Goal: Information Seeking & Learning: Learn about a topic

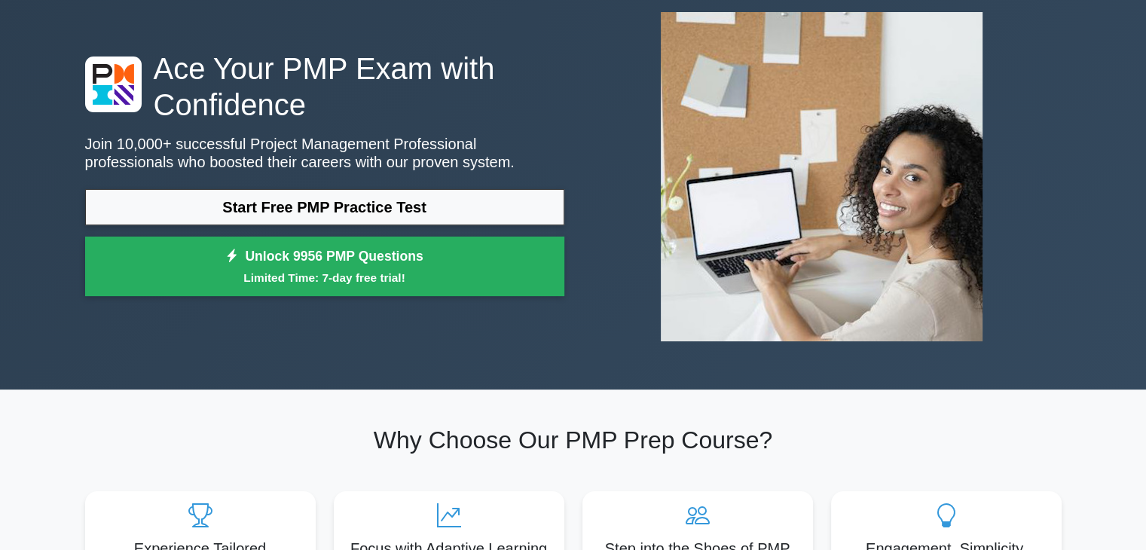
scroll to position [151, 0]
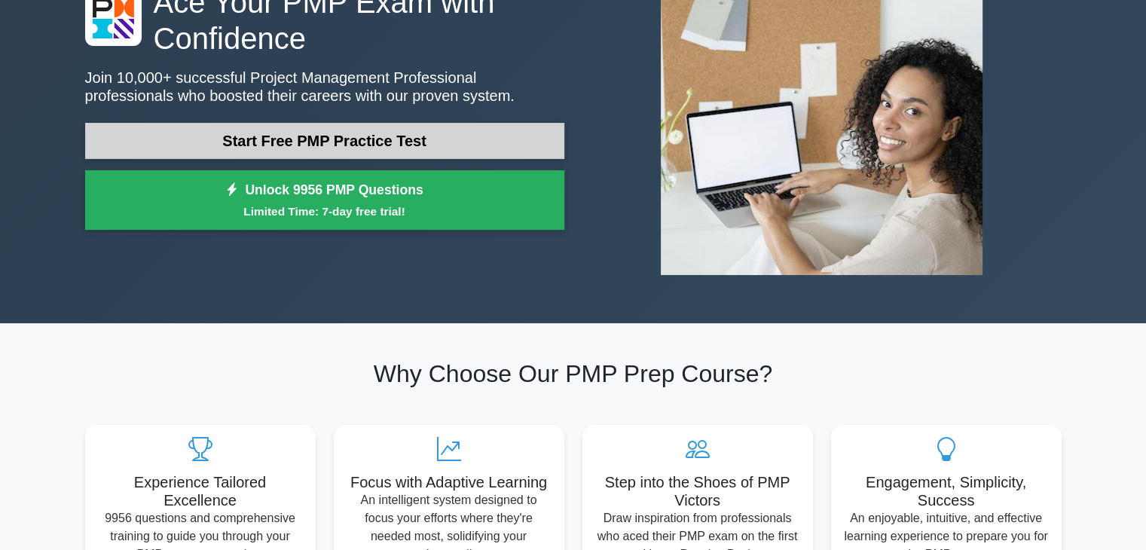
click at [391, 139] on link "Start Free PMP Practice Test" at bounding box center [324, 141] width 479 height 36
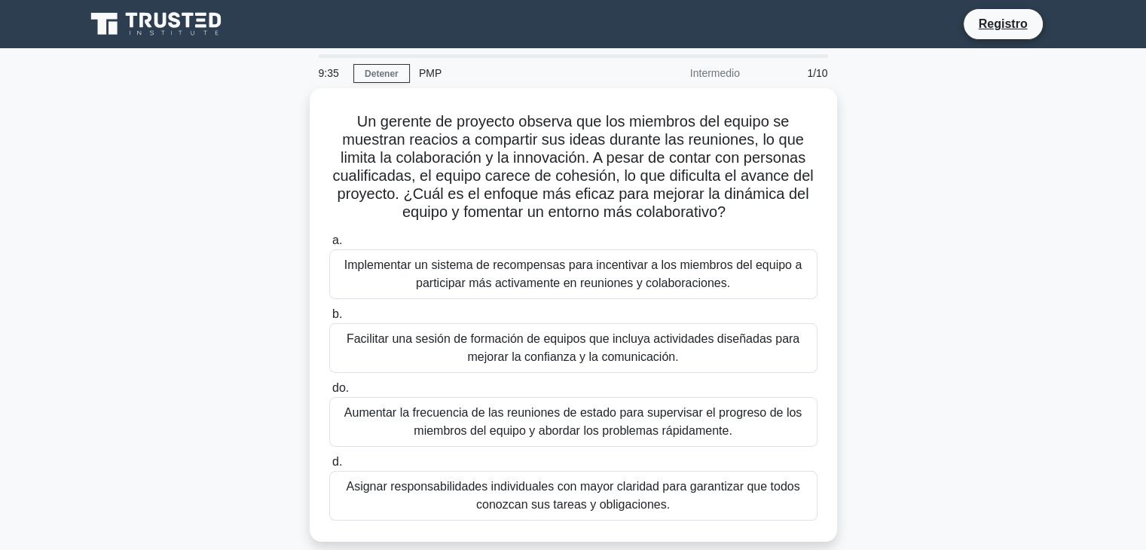
click at [938, 187] on div "Un gerente de proyecto observa que los miembros del equipo se muestran reacios …" at bounding box center [573, 324] width 995 height 472
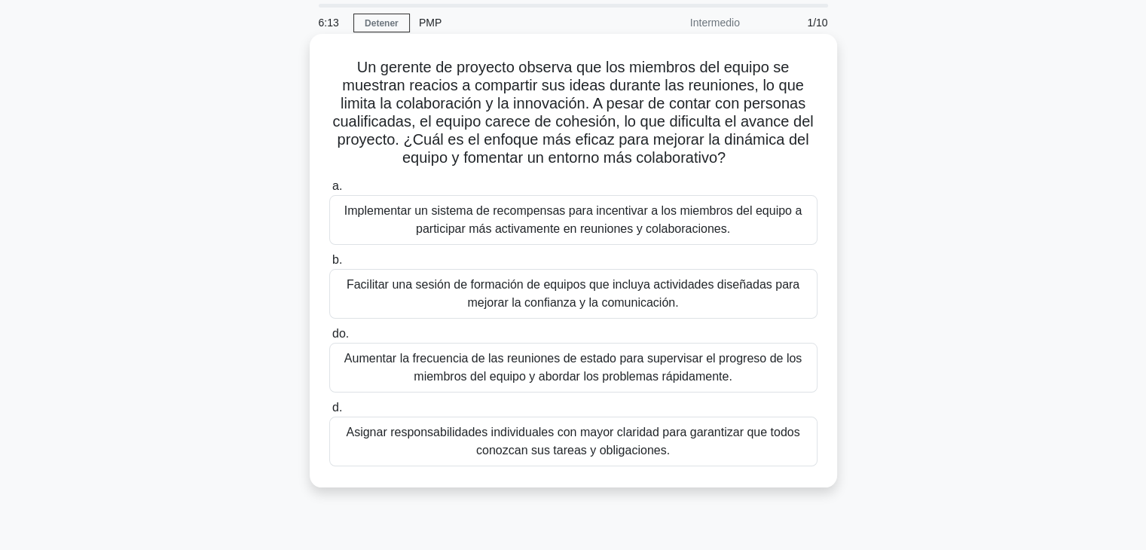
scroll to position [151, 0]
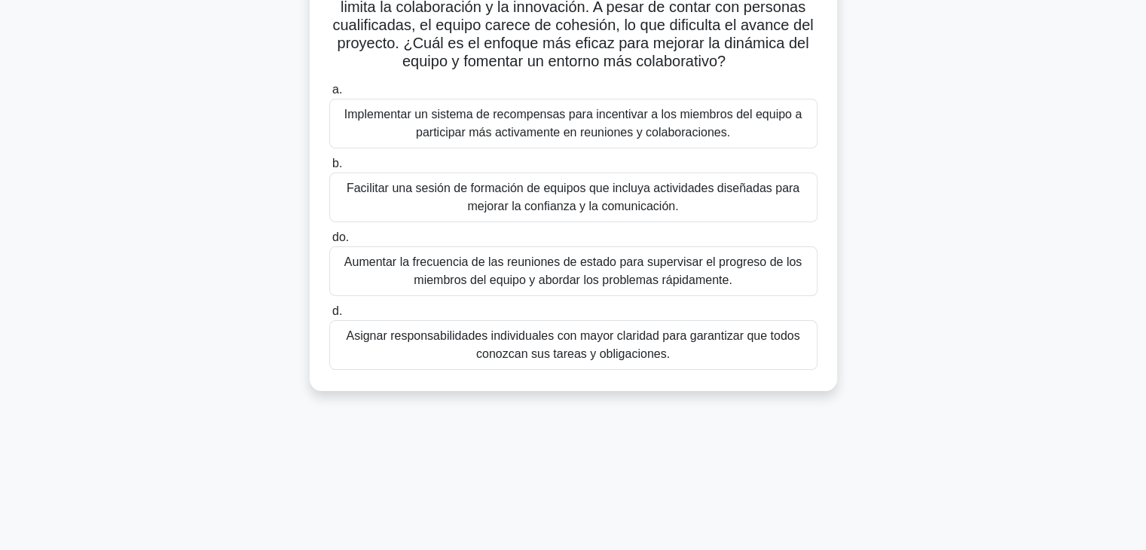
click at [178, 283] on div "Un gerente de proyecto observa que los miembros del equipo se muestran reacios …" at bounding box center [573, 173] width 995 height 472
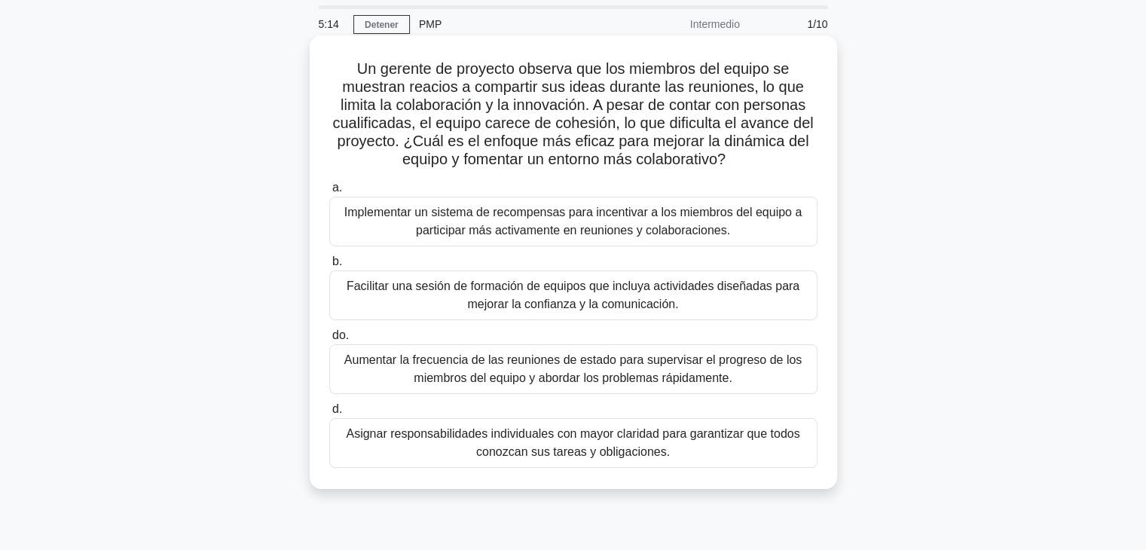
scroll to position [75, 0]
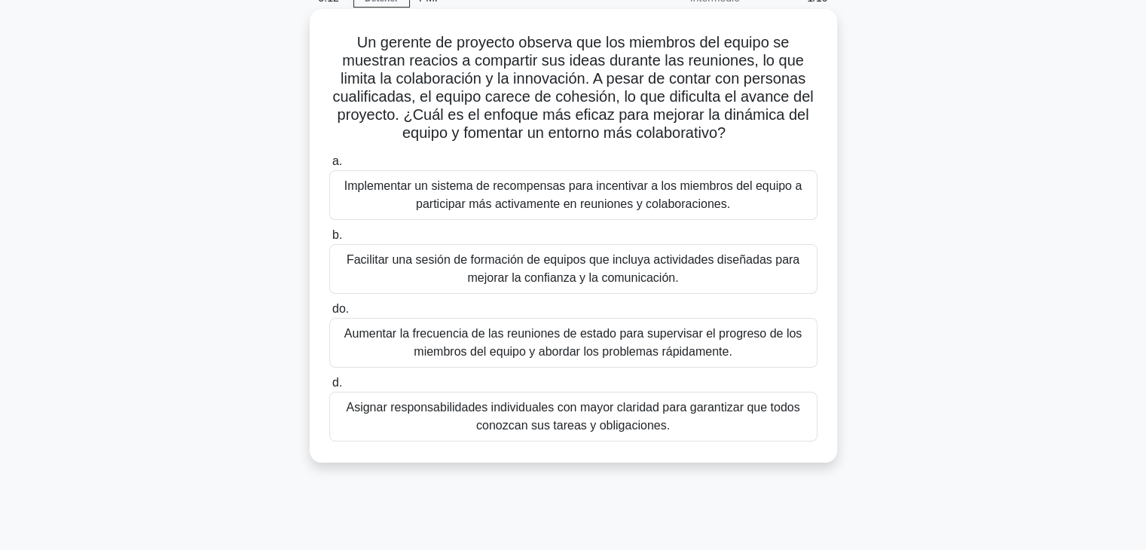
click at [555, 427] on font "Asignar responsabilidades individuales con mayor claridad para garantizar que t…" at bounding box center [573, 416] width 454 height 31
click at [329, 388] on input "d. Asignar responsabilidades individuales con mayor claridad para garantizar qu…" at bounding box center [329, 383] width 0 height 10
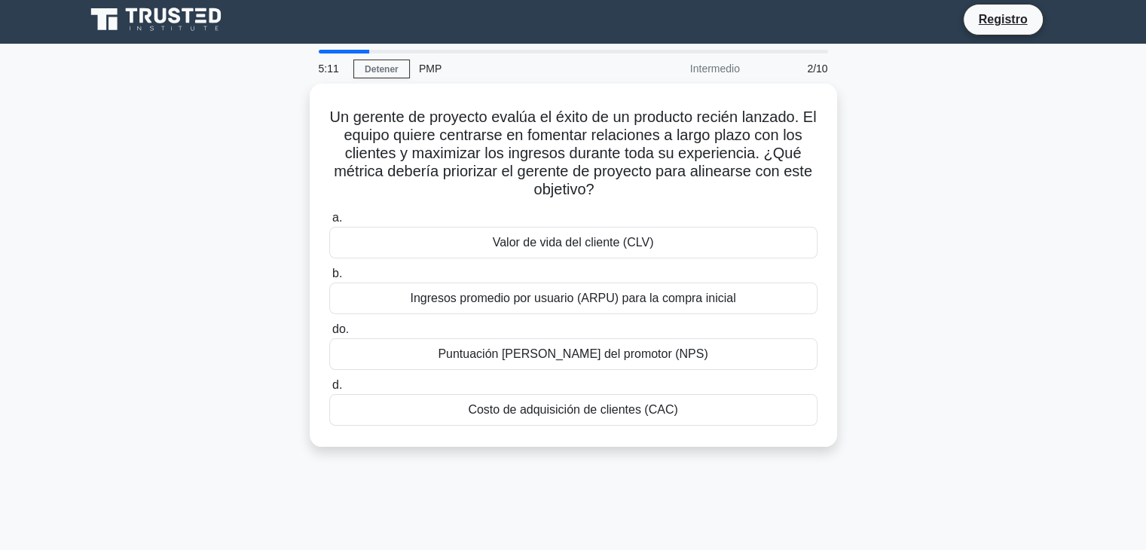
scroll to position [0, 0]
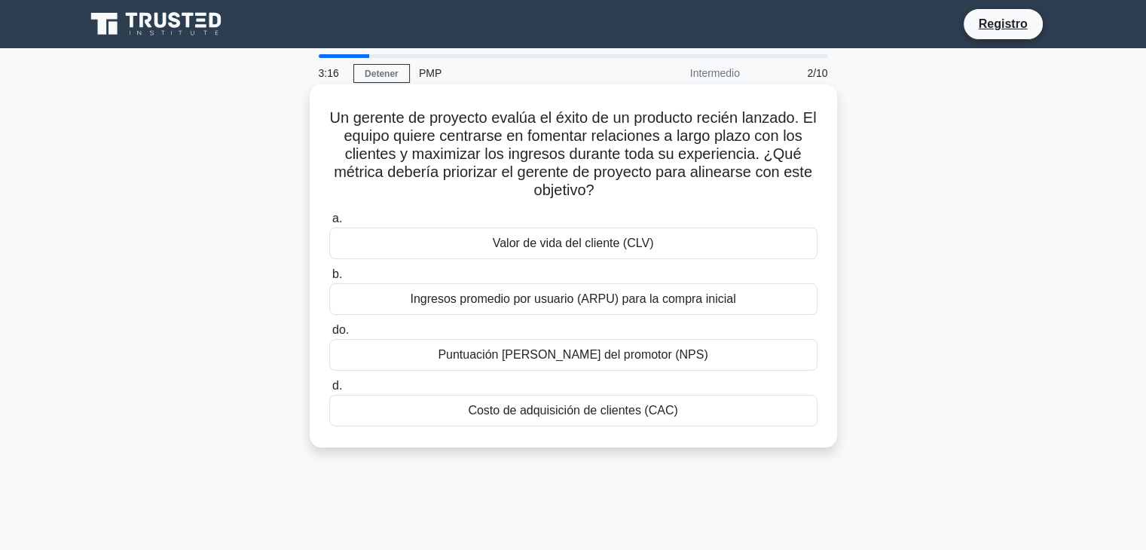
click at [624, 248] on font "Valor de vida del cliente (CLV)" at bounding box center [573, 243] width 161 height 13
click at [329, 224] on input "a. Valor de vida del cliente (CLV)" at bounding box center [329, 219] width 0 height 10
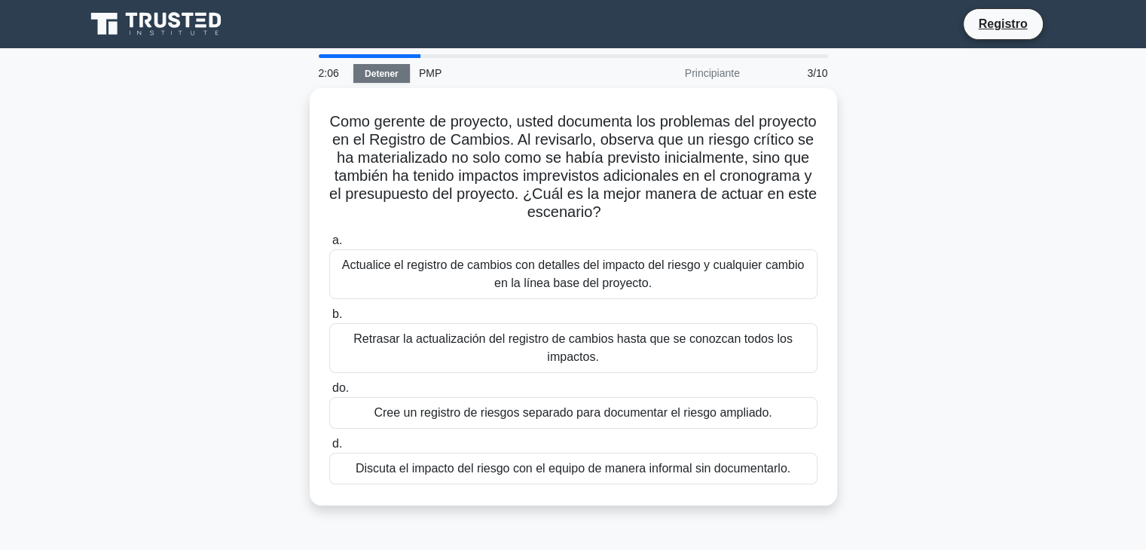
click at [358, 65] on link "Detener" at bounding box center [381, 73] width 57 height 19
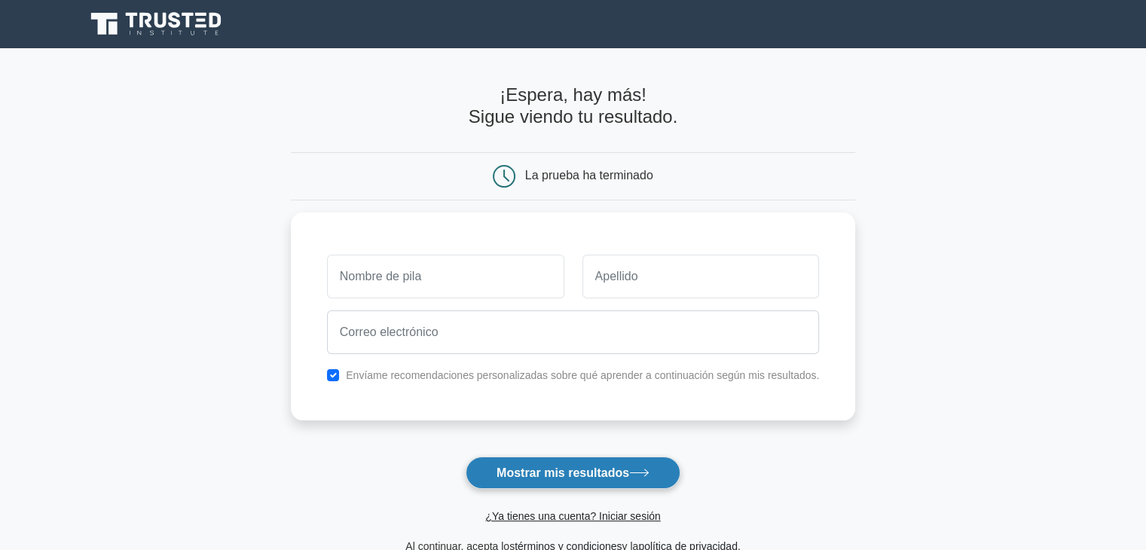
click at [499, 483] on button "Mostrar mis resultados" at bounding box center [573, 473] width 215 height 32
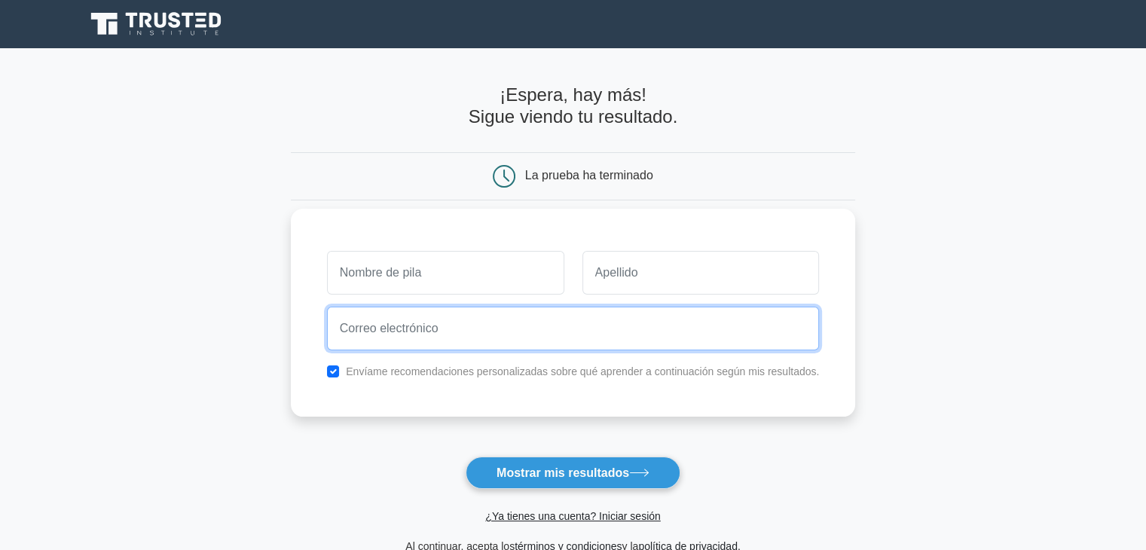
click at [541, 334] on input "email" at bounding box center [573, 329] width 493 height 44
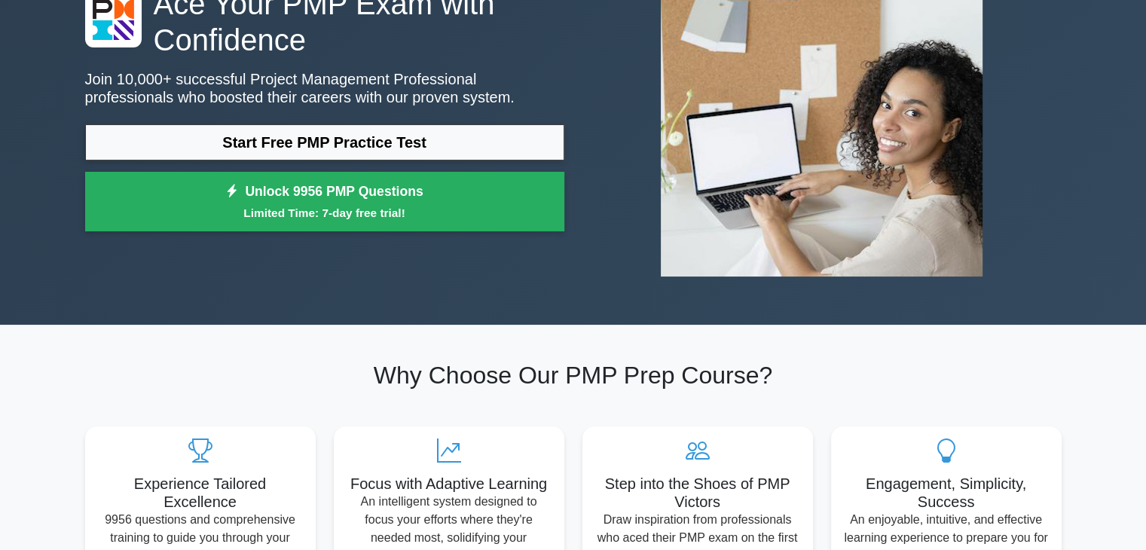
scroll to position [149, 0]
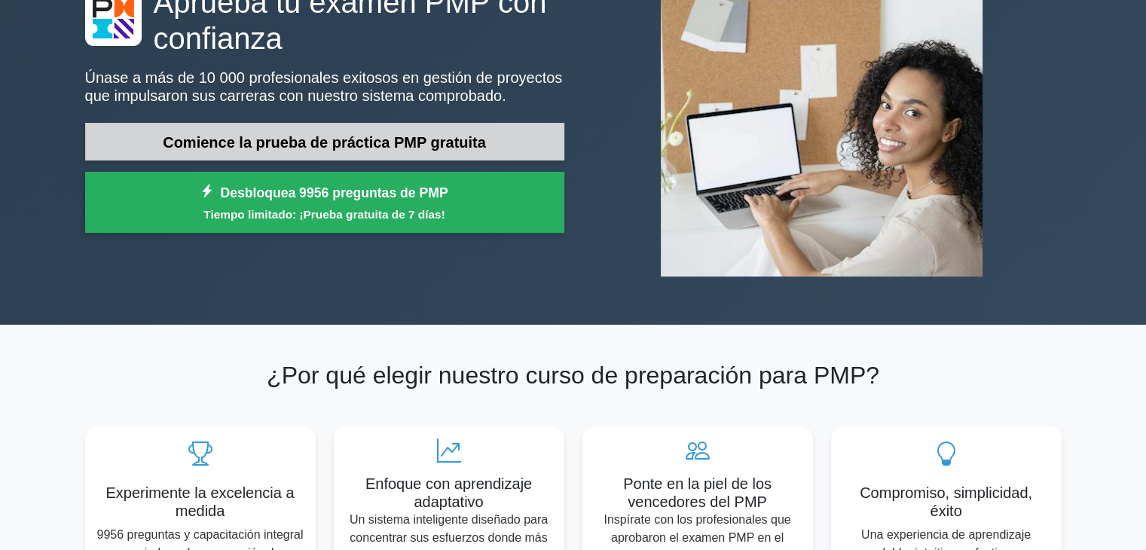
click at [203, 133] on font "Comience la prueba de práctica PMP gratuita" at bounding box center [324, 141] width 323 height 17
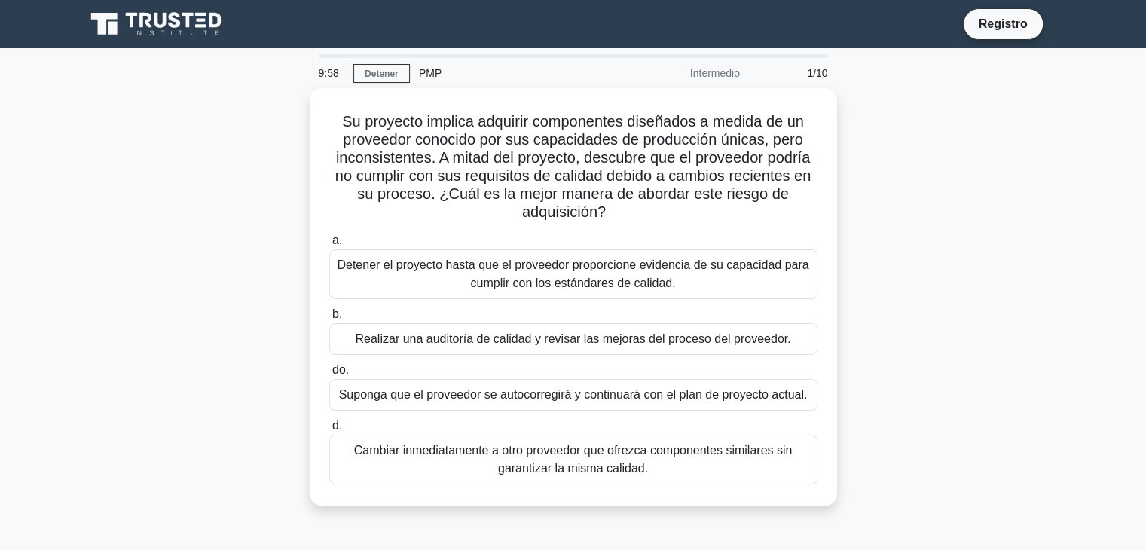
click at [423, 73] on font "PMP" at bounding box center [430, 73] width 23 height 12
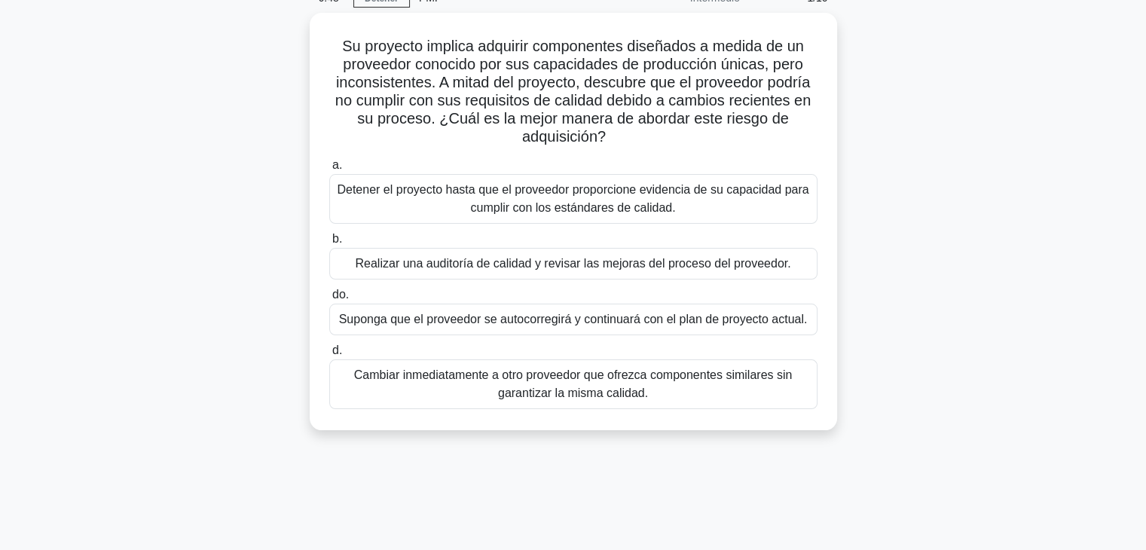
scroll to position [75, 0]
